Goal: Transaction & Acquisition: Purchase product/service

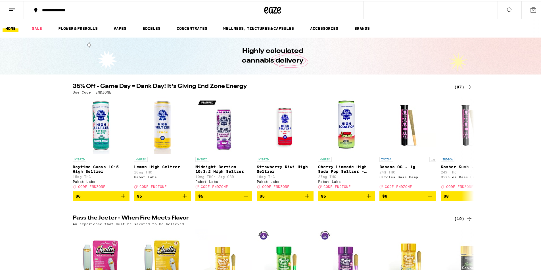
click at [455, 86] on div "(97)" at bounding box center [463, 85] width 18 height 7
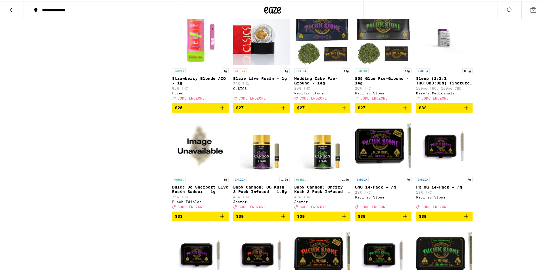
scroll to position [1249, 0]
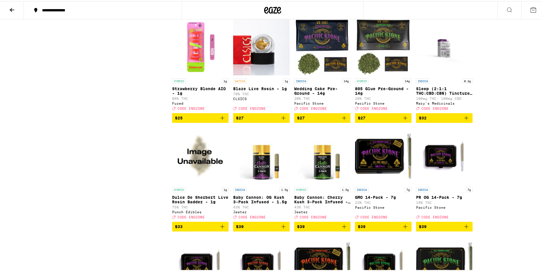
click at [205, 74] on img "Open page for Strawberry Blonde AIO - 1g from Fuzed" at bounding box center [200, 46] width 56 height 57
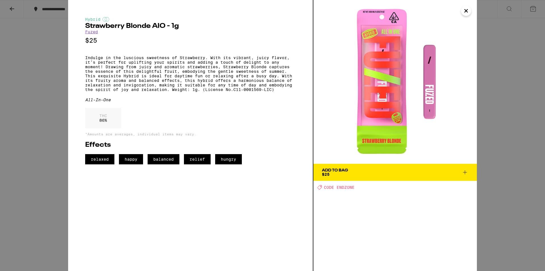
click at [466, 14] on icon "Close" at bounding box center [466, 11] width 7 height 9
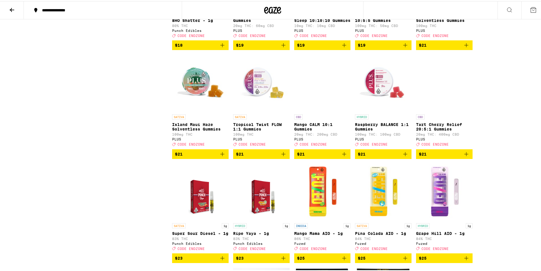
scroll to position [1107, 0]
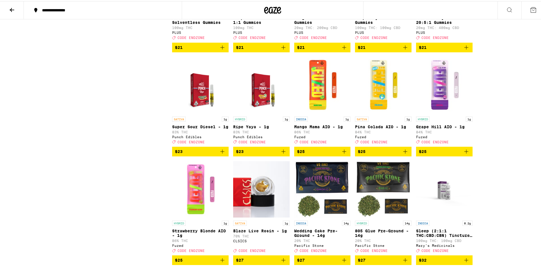
click at [377, 112] on img "Open page for Pina Colada AIO - 1g from Fuzed" at bounding box center [383, 84] width 56 height 57
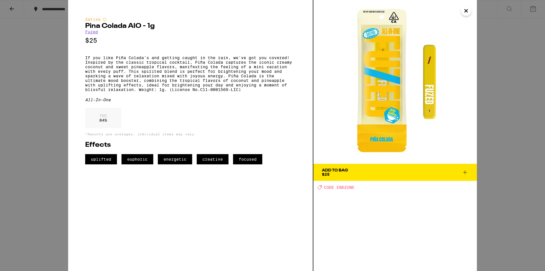
click at [465, 9] on icon "Close" at bounding box center [466, 11] width 7 height 9
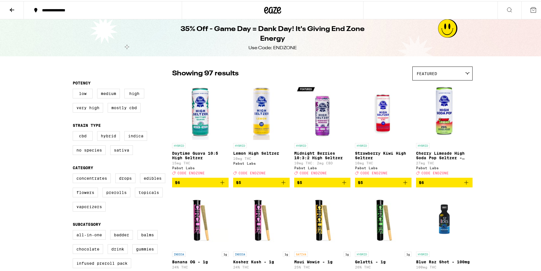
drag, startPoint x: 411, startPoint y: 64, endPoint x: 407, endPoint y: 63, distance: 4.3
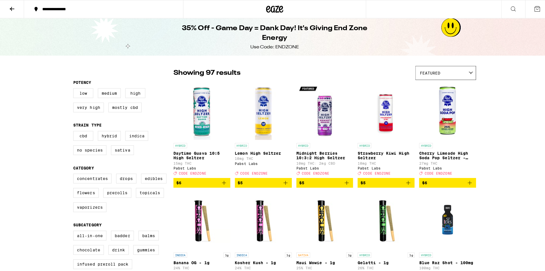
scroll to position [1107, 0]
